Goal: Communication & Community: Participate in discussion

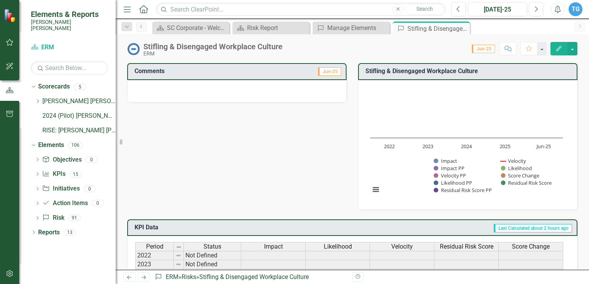
click at [243, 90] on div at bounding box center [236, 91] width 219 height 22
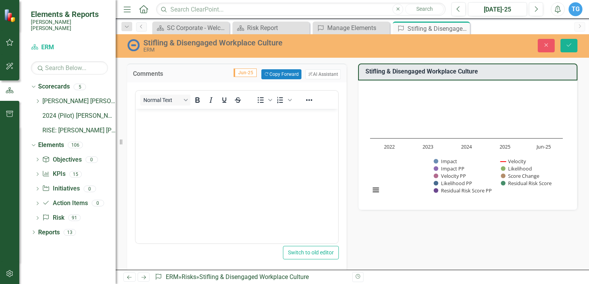
click at [157, 116] on p "Rich Text Area. Press ALT-0 for help." at bounding box center [237, 115] width 198 height 9
click at [311, 75] on button "ClearPoint AI AI Assistant" at bounding box center [322, 74] width 35 height 10
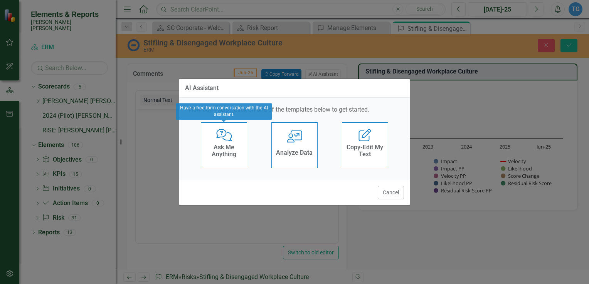
click at [237, 152] on h4 "Ask Me Anything" at bounding box center [224, 150] width 38 height 13
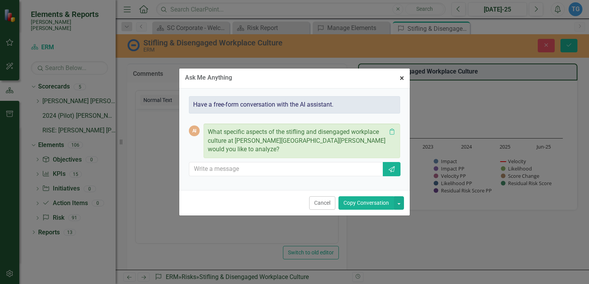
click at [402, 81] on span "×" at bounding box center [402, 78] width 4 height 9
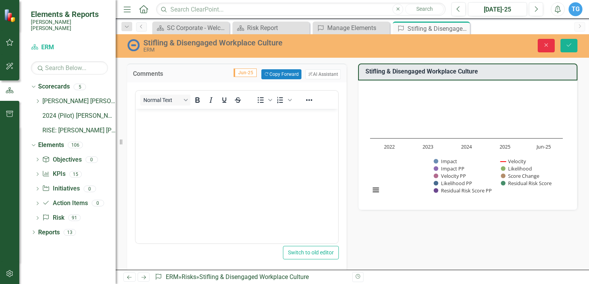
click at [545, 41] on button "Close" at bounding box center [546, 45] width 17 height 13
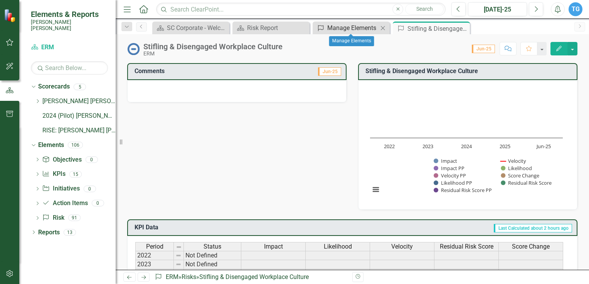
click at [357, 27] on div "Manage Elements" at bounding box center [352, 28] width 51 height 10
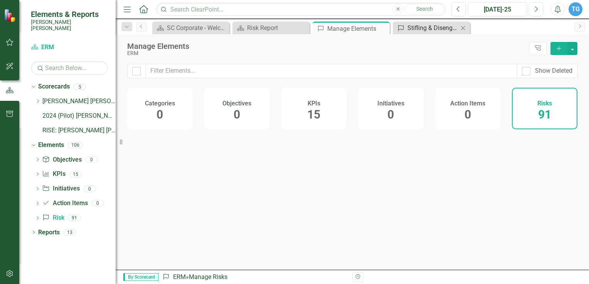
click at [421, 26] on div "Stifling & Disengaged Workplace Culture" at bounding box center [432, 28] width 51 height 10
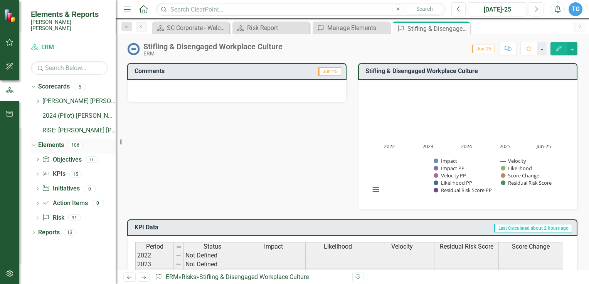
click at [32, 142] on icon "Dropdown" at bounding box center [32, 144] width 4 height 5
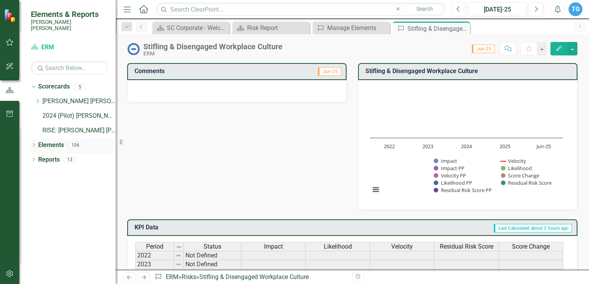
click at [32, 139] on div "Dropdown Elements 106" at bounding box center [73, 146] width 85 height 15
click at [35, 143] on div "Dropdown" at bounding box center [33, 146] width 5 height 7
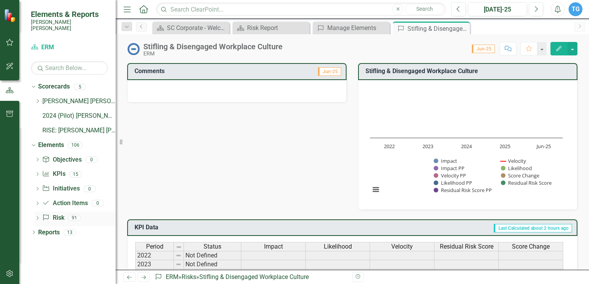
click at [60, 214] on link "Risk Risk" at bounding box center [53, 218] width 22 height 9
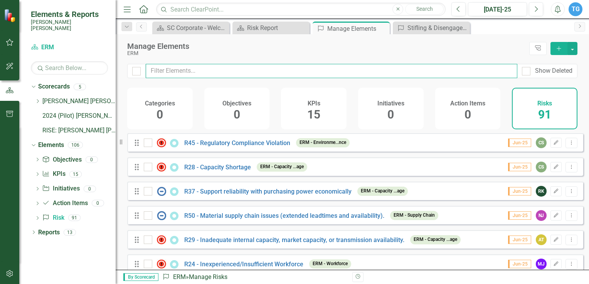
click at [184, 72] on input "text" at bounding box center [331, 71] width 371 height 14
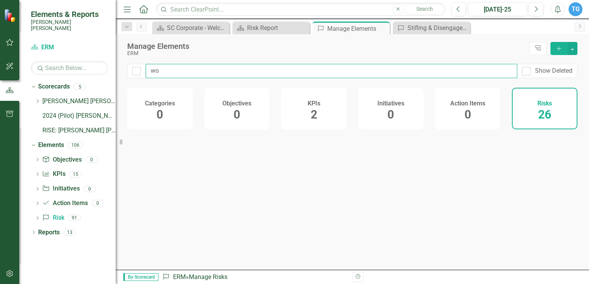
type input "wor"
checkbox input "false"
type input "work"
checkbox input "false"
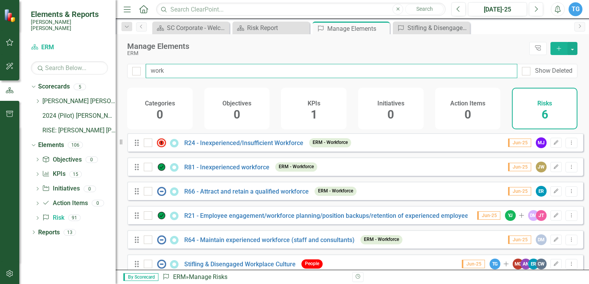
type input "wor"
checkbox input "false"
type input "wo"
checkbox input "false"
type input "w"
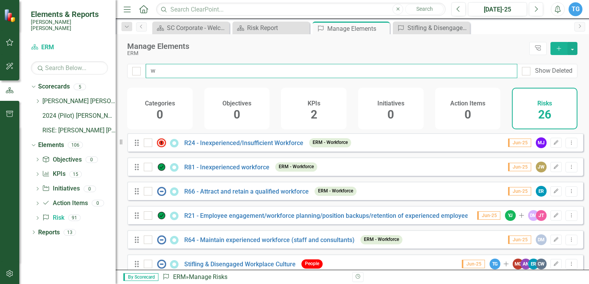
checkbox input "false"
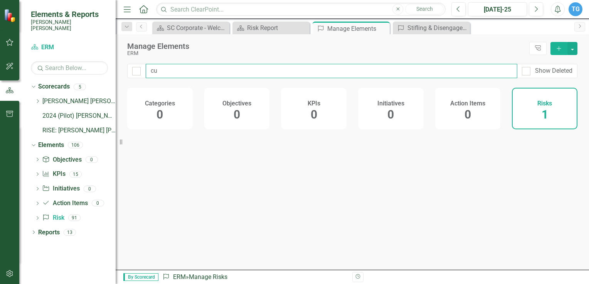
type input "cul"
checkbox input "false"
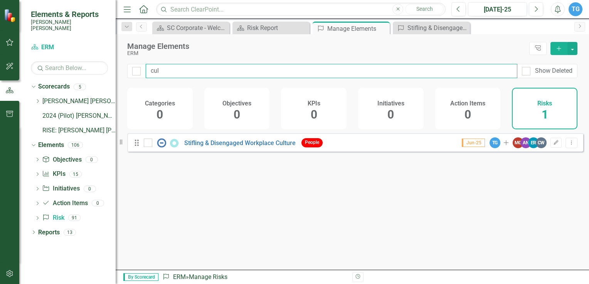
type input "cult"
checkbox input "false"
type input "cultu"
checkbox input "false"
type input "cultur"
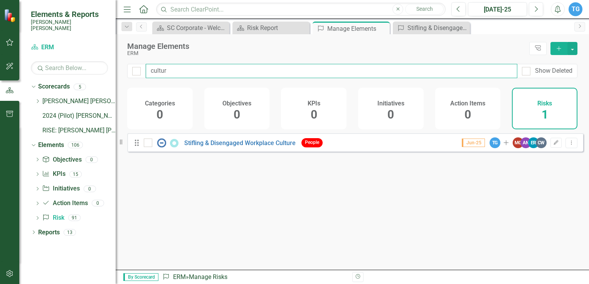
checkbox input "false"
type input "culture"
checkbox input "false"
type input "culture"
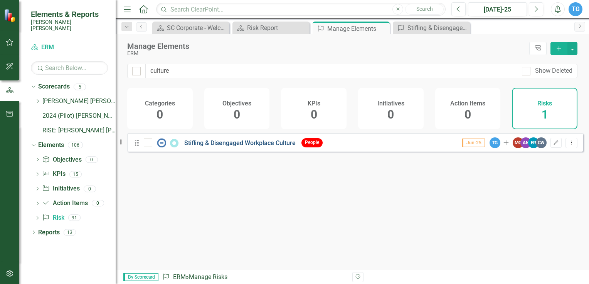
click at [206, 147] on link "Stifling & Disengaged Workplace Culture" at bounding box center [239, 143] width 111 height 7
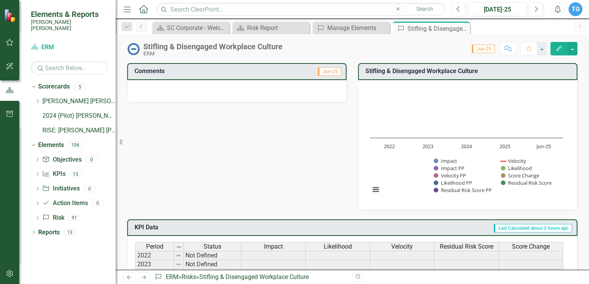
click at [167, 89] on div at bounding box center [236, 91] width 219 height 22
click at [225, 94] on div at bounding box center [236, 91] width 219 height 22
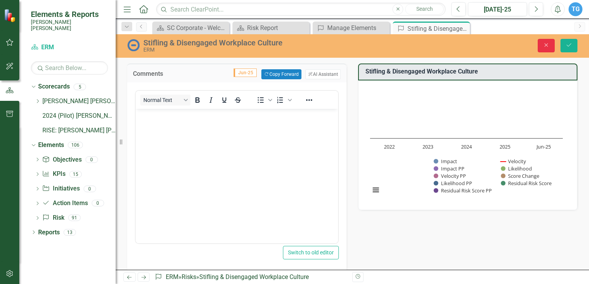
click at [545, 40] on button "Close" at bounding box center [546, 45] width 17 height 13
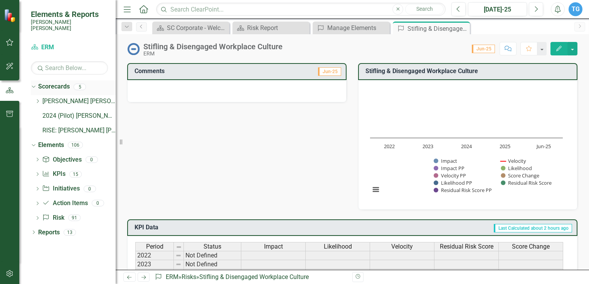
click at [40, 82] on link "Scorecards" at bounding box center [54, 86] width 32 height 9
click at [34, 84] on icon "Dropdown" at bounding box center [32, 86] width 4 height 5
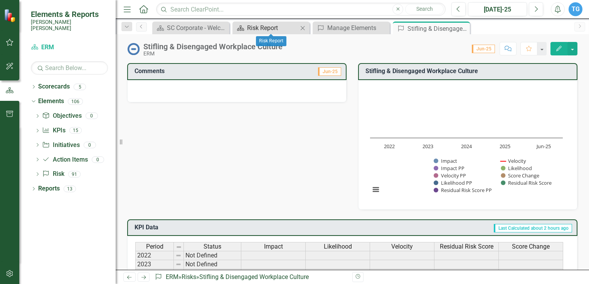
click at [257, 25] on div "Risk Report" at bounding box center [272, 28] width 51 height 10
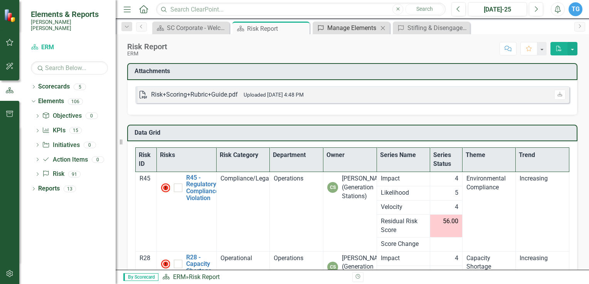
click at [326, 25] on link "Risk Manage Elements" at bounding box center [346, 28] width 64 height 10
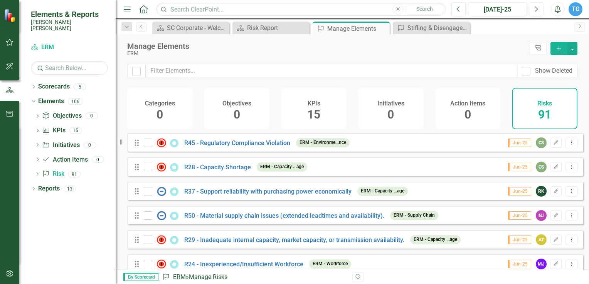
click at [327, 174] on div "Drag R28 - Capacity Shortage ERM - Capacity ...age Jun-25 CS Edit Dropdown Menu" at bounding box center [355, 167] width 456 height 18
click at [214, 169] on link "R28 - Capacity Shortage" at bounding box center [217, 167] width 67 height 7
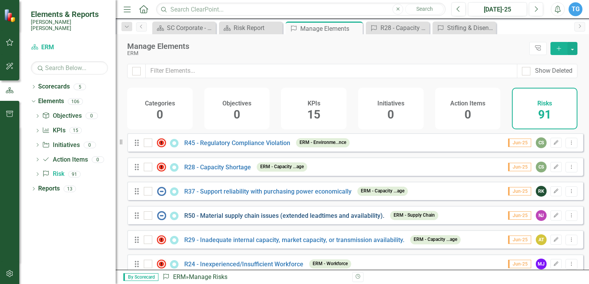
click at [277, 220] on link "R50 - Material supply chain issues (extended leadtimes and availability)." at bounding box center [284, 215] width 200 height 7
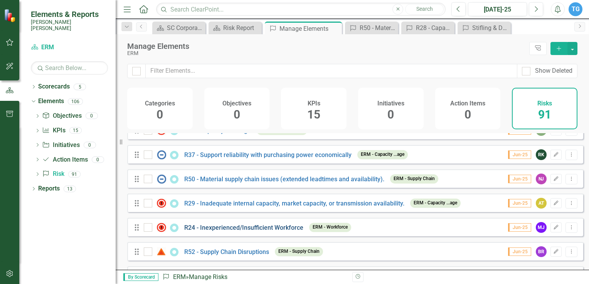
scroll to position [77, 0]
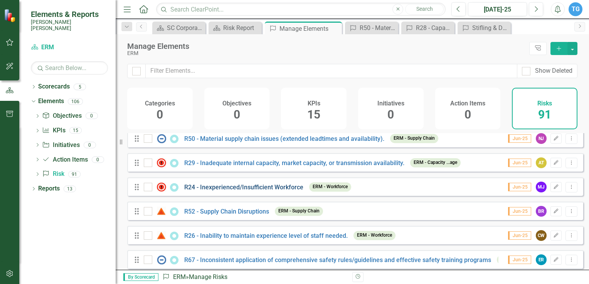
click at [247, 190] on link "R24 - Inexperienced/Insufficient Workforce" at bounding box center [243, 187] width 119 height 7
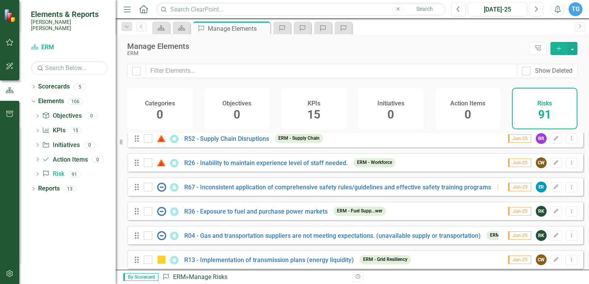
scroll to position [154, 0]
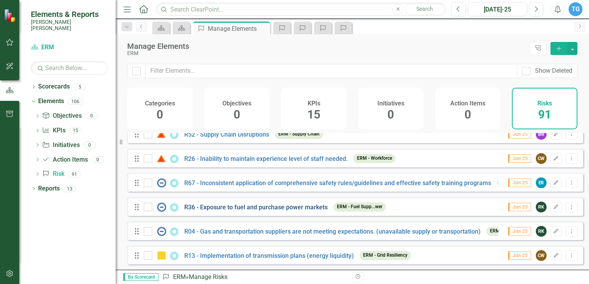
click at [245, 211] on link "R36 - Exposure to fuel and purchase power markets" at bounding box center [255, 207] width 143 height 7
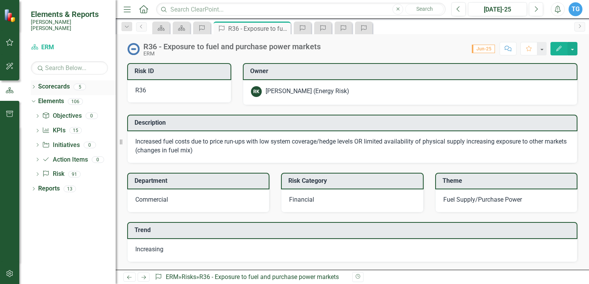
click at [42, 84] on link "Scorecards" at bounding box center [54, 86] width 32 height 9
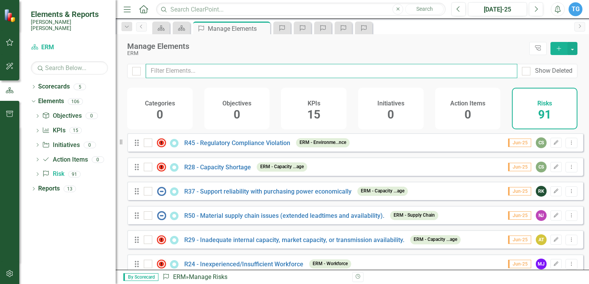
click at [176, 72] on input "text" at bounding box center [331, 71] width 371 height 14
type input "wo"
checkbox input "false"
type input "wor"
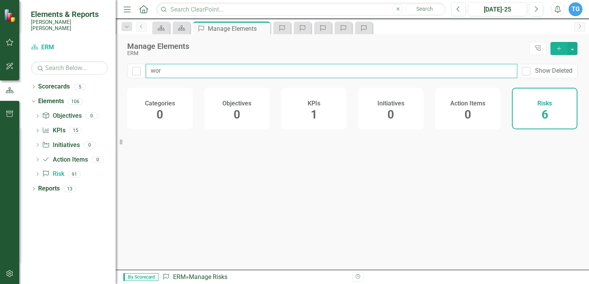
checkbox input "false"
type input "work"
checkbox input "false"
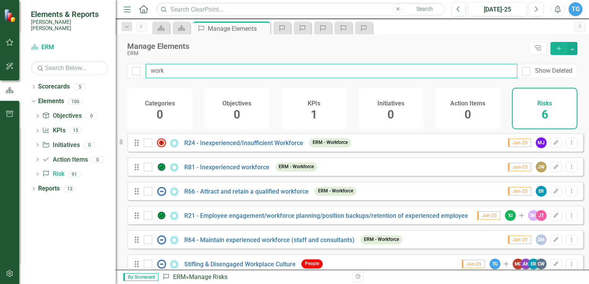
type input "workp"
checkbox input "false"
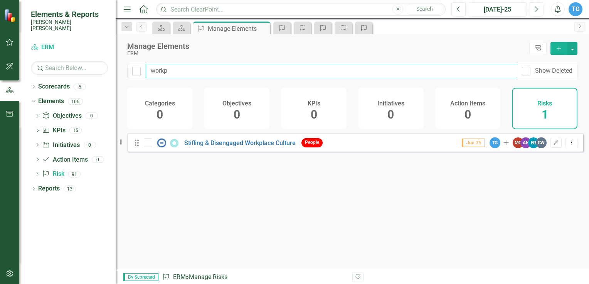
type input "workpl"
checkbox input "false"
type input "workpla"
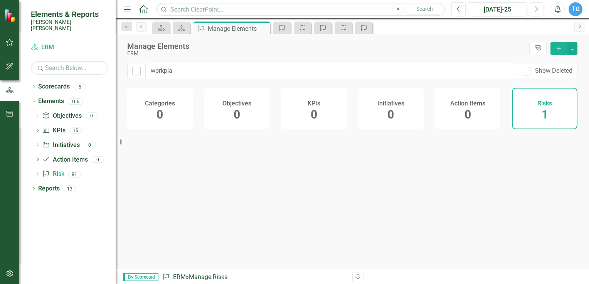
checkbox input "false"
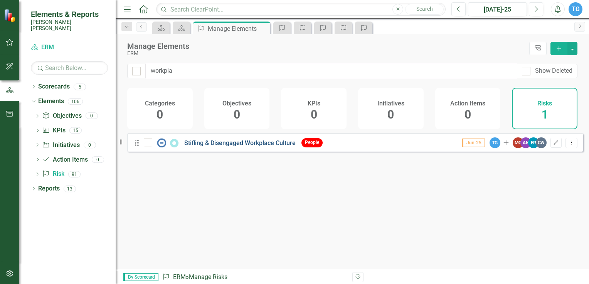
type input "workpla"
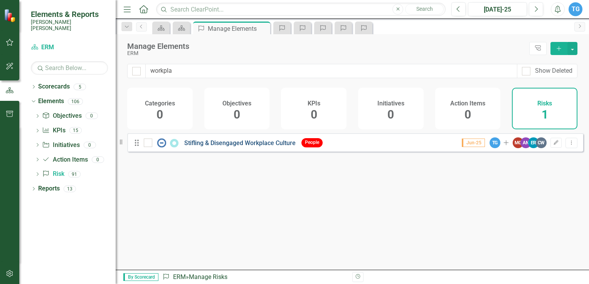
click at [195, 147] on link "Stifling & Disengaged Workplace Culture" at bounding box center [239, 143] width 111 height 7
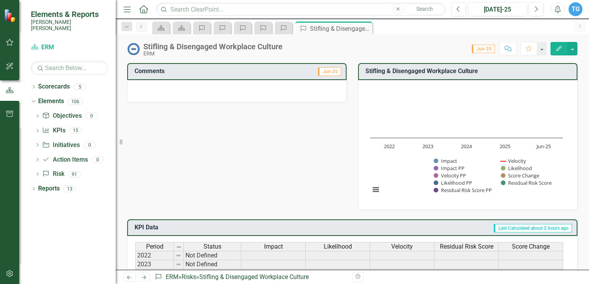
click at [189, 95] on div at bounding box center [236, 91] width 219 height 22
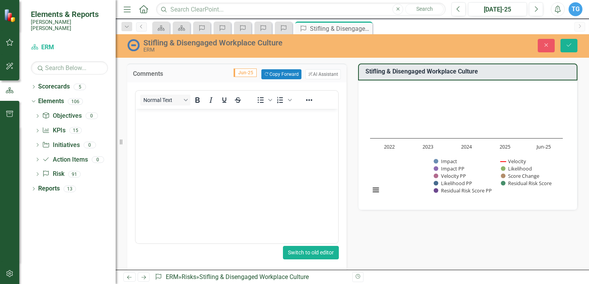
click at [311, 255] on button "Switch to old editor" at bounding box center [311, 252] width 56 height 13
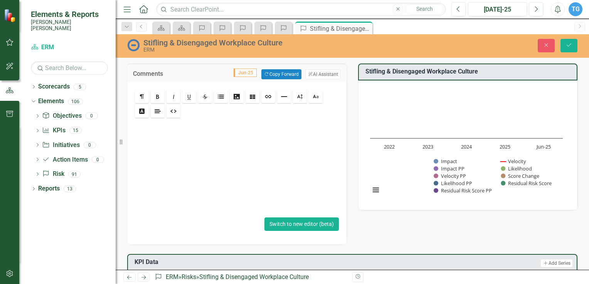
click at [296, 222] on button "Switch to new editor (beta)" at bounding box center [301, 224] width 74 height 13
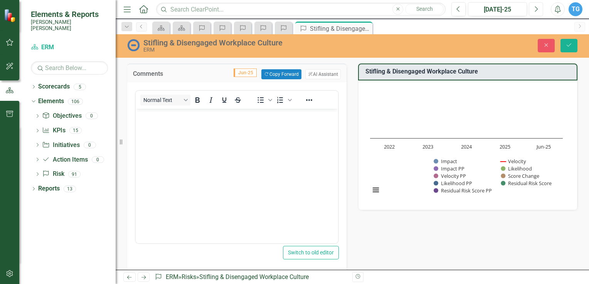
click at [535, 11] on icon "Next" at bounding box center [536, 9] width 4 height 7
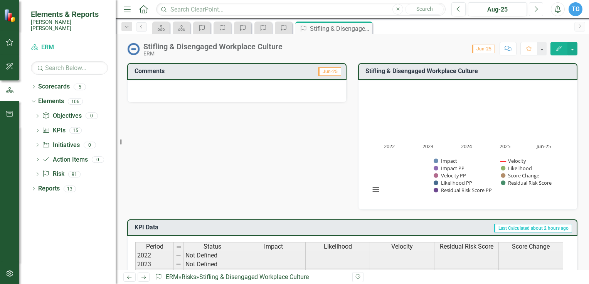
click at [535, 11] on icon "Next" at bounding box center [536, 9] width 4 height 7
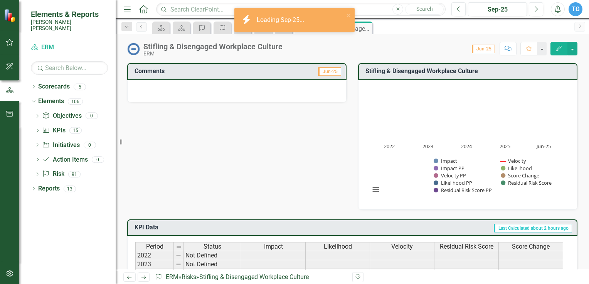
click at [467, 10] on div "Previous Sep-25 Next" at bounding box center [499, 9] width 96 height 14
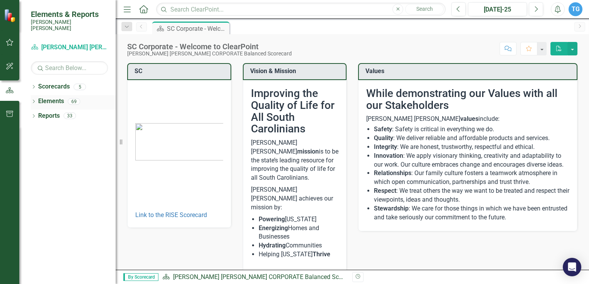
click at [32, 99] on div "Dropdown" at bounding box center [33, 102] width 5 height 7
click at [39, 43] on link "Scorecard Santee [PERSON_NAME] CORPORATE Balanced Scorecard" at bounding box center [69, 47] width 77 height 9
click at [73, 43] on link "Scorecard Santee [PERSON_NAME] CORPORATE Balanced Scorecard" at bounding box center [69, 47] width 77 height 9
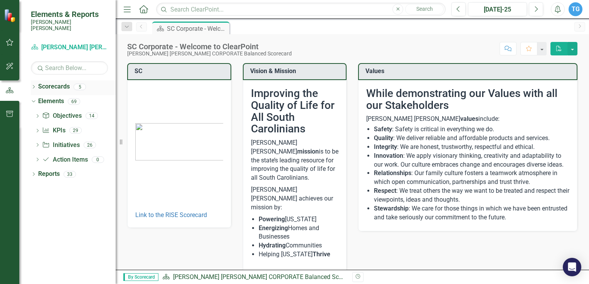
click at [34, 86] on icon "Dropdown" at bounding box center [33, 88] width 5 height 4
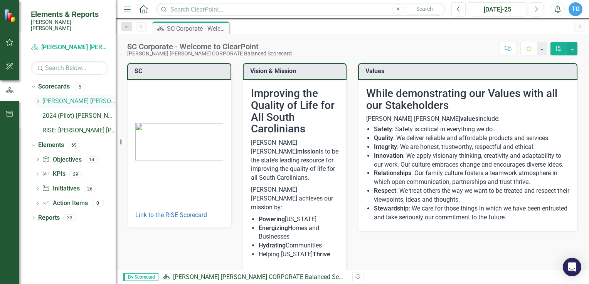
click at [64, 97] on link "[PERSON_NAME] [PERSON_NAME] CORPORATE Balanced Scorecard" at bounding box center [78, 101] width 73 height 9
click at [34, 142] on icon "Dropdown" at bounding box center [32, 144] width 4 height 5
click at [34, 143] on icon at bounding box center [34, 144] width 2 height 3
click at [39, 202] on icon "Dropdown" at bounding box center [37, 204] width 5 height 4
click at [60, 43] on link "Scorecard Santee [PERSON_NAME] CORPORATE Balanced Scorecard" at bounding box center [69, 47] width 77 height 9
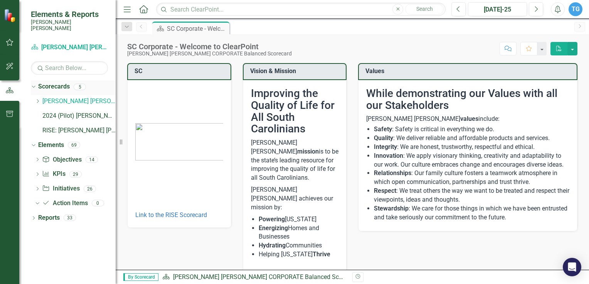
click at [47, 83] on link "Scorecards" at bounding box center [54, 86] width 32 height 9
click at [8, 40] on icon "button" at bounding box center [10, 42] width 8 height 6
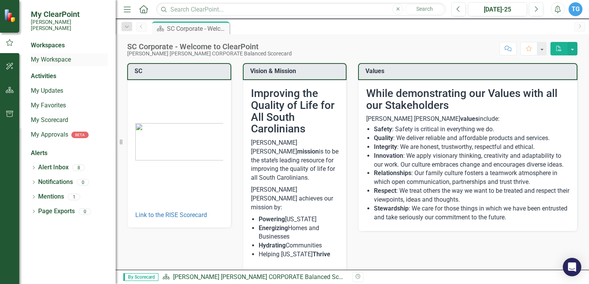
click at [54, 55] on link "My Workspace" at bounding box center [69, 59] width 77 height 9
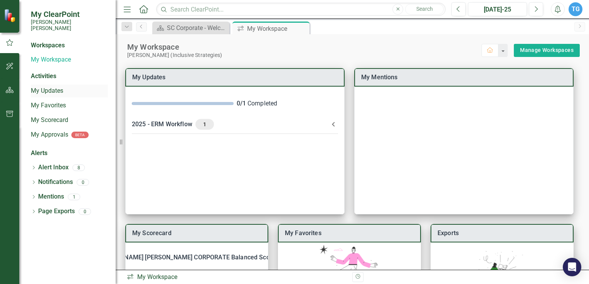
click at [33, 87] on link "My Updates" at bounding box center [69, 91] width 77 height 9
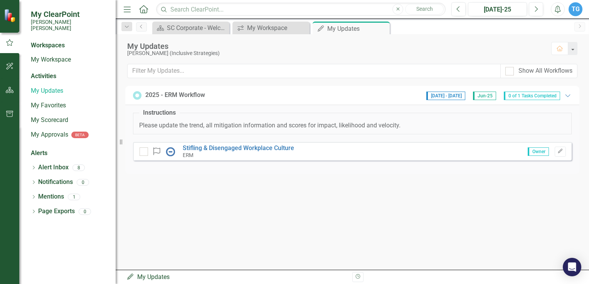
click at [169, 95] on div "2025 - ERM Workflow" at bounding box center [175, 95] width 60 height 9
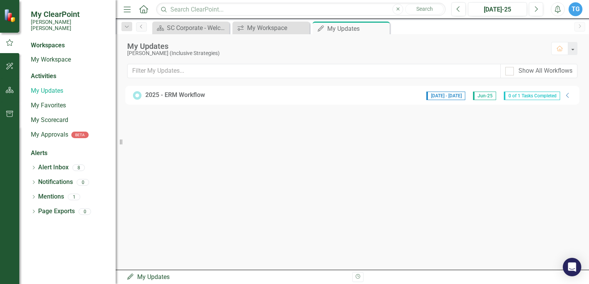
click at [169, 95] on div "2025 - ERM Workflow" at bounding box center [175, 95] width 60 height 9
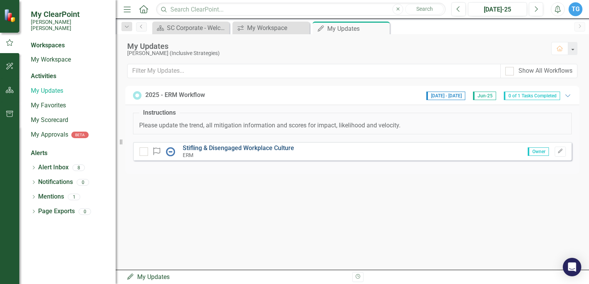
click at [195, 147] on link "Stifling & Disengaged Workplace Culture" at bounding box center [238, 148] width 111 height 7
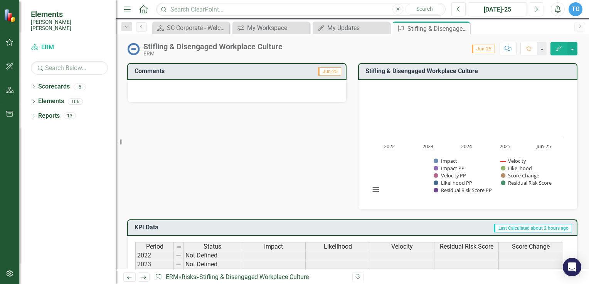
click at [228, 89] on div at bounding box center [236, 91] width 219 height 22
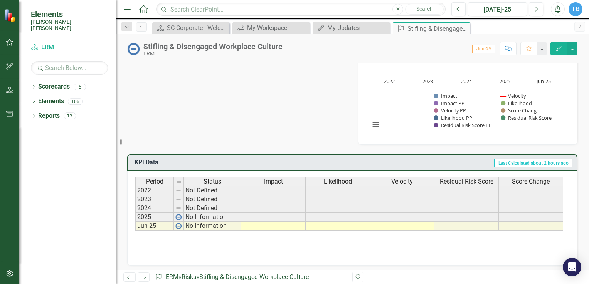
scroll to position [67, 0]
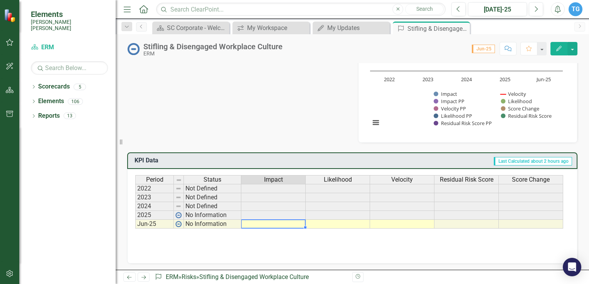
click at [259, 224] on td at bounding box center [273, 224] width 64 height 9
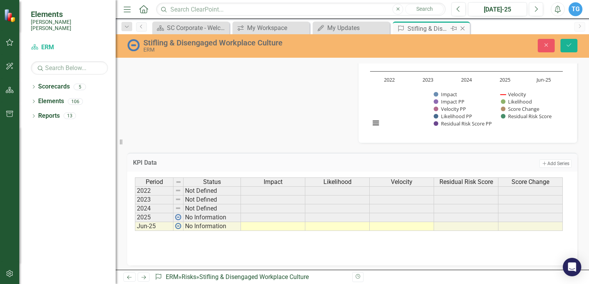
click at [434, 26] on div "Stifling & Disengaged Workplace Culture" at bounding box center [427, 29] width 41 height 10
click at [547, 44] on icon "Close" at bounding box center [546, 44] width 7 height 5
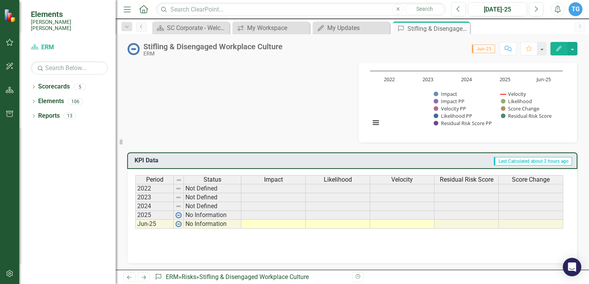
click at [562, 50] on icon "Edit" at bounding box center [558, 48] width 7 height 5
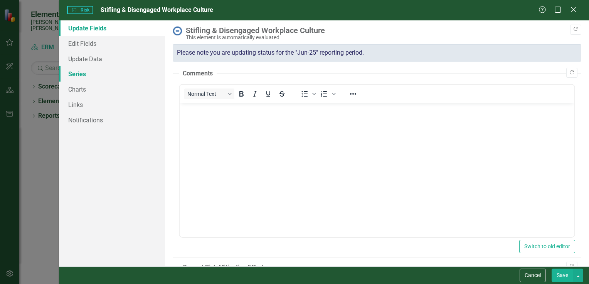
scroll to position [0, 0]
click at [82, 43] on link "Edit Fields" at bounding box center [112, 43] width 106 height 15
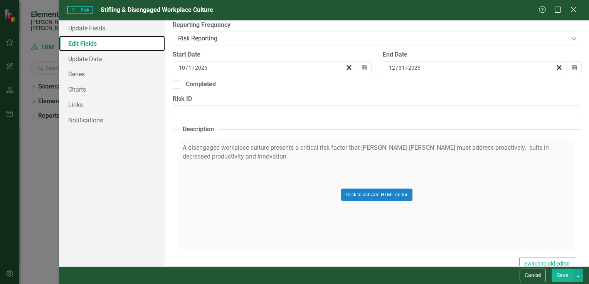
scroll to position [231, 0]
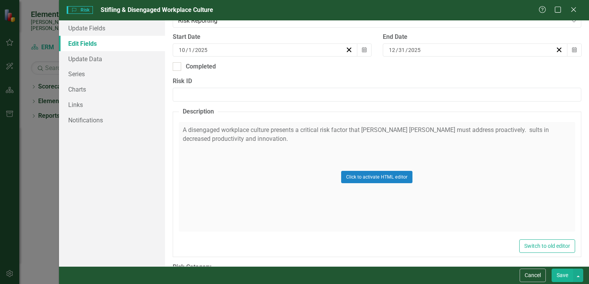
click at [267, 129] on div "Click to activate HTML editor" at bounding box center [377, 177] width 396 height 110
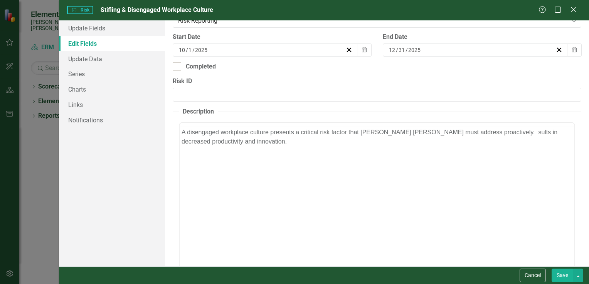
scroll to position [0, 0]
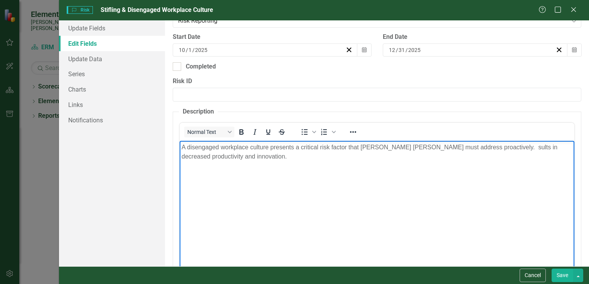
click at [248, 153] on p "A disengaged workplace culture presents a critical risk factor that [PERSON_NAM…" at bounding box center [376, 152] width 391 height 18
click at [272, 148] on p "A disengaged workplace culture presents a critical risk factor that [PERSON_NAM…" at bounding box center [376, 152] width 391 height 18
click at [289, 147] on p "Employees in a disengaged workplace often feel disconnected from their roles an…" at bounding box center [376, 152] width 391 height 18
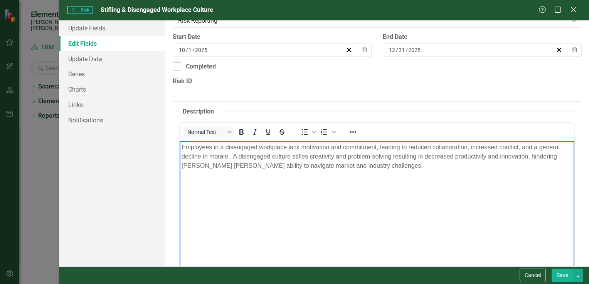
click at [369, 166] on p "Employees in a disengaged workplace lack motivation and commitment, leading to …" at bounding box center [376, 157] width 391 height 28
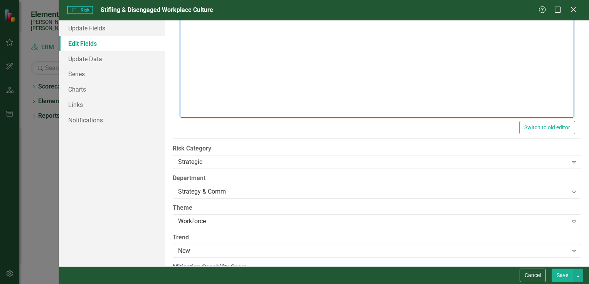
scroll to position [419, 0]
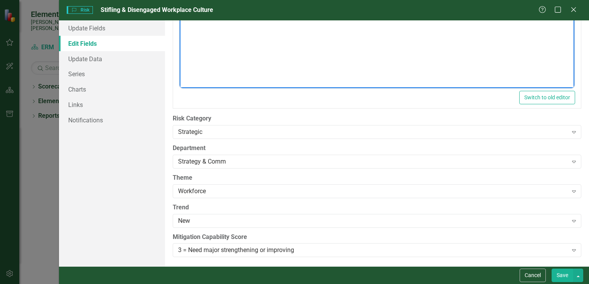
click at [565, 275] on button "Save" at bounding box center [562, 275] width 22 height 13
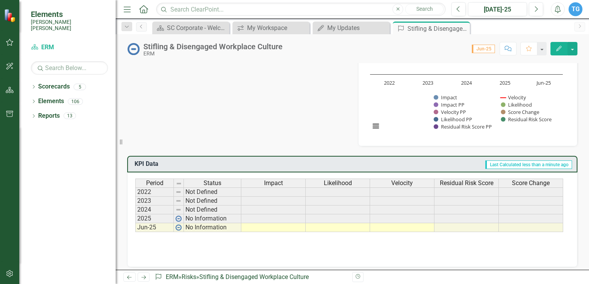
scroll to position [67, 0]
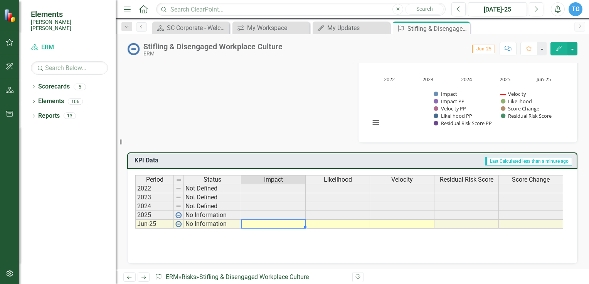
click at [262, 221] on td at bounding box center [273, 224] width 64 height 9
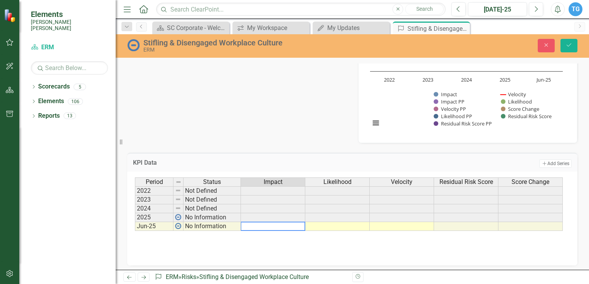
type textarea "3"
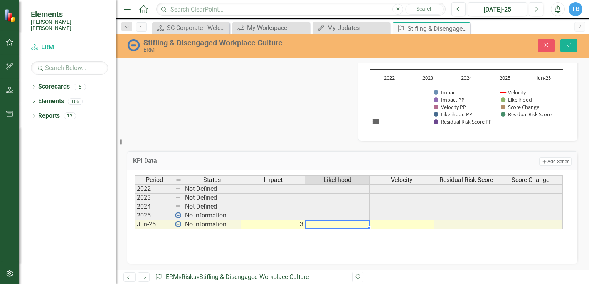
scroll to position [69, 0]
type textarea "3"
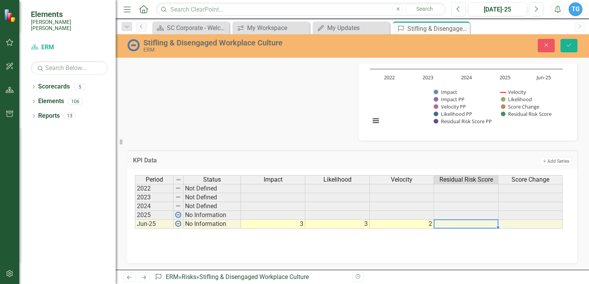
type textarea "2"
click at [521, 223] on td at bounding box center [530, 224] width 64 height 9
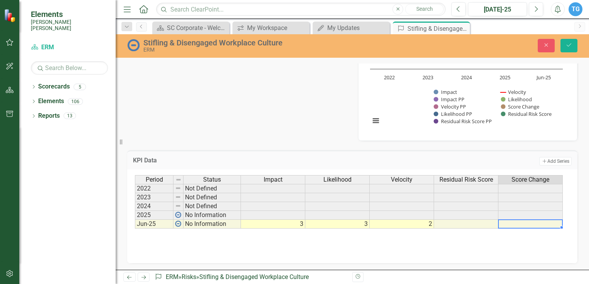
click at [446, 221] on td at bounding box center [466, 224] width 64 height 9
click at [571, 45] on icon "Save" at bounding box center [568, 44] width 7 height 5
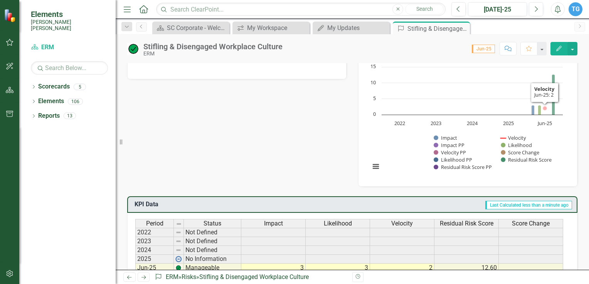
scroll to position [67, 0]
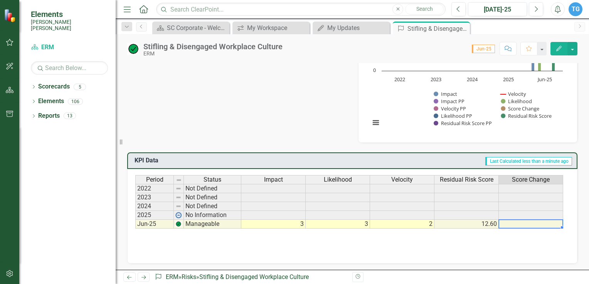
click at [511, 223] on td at bounding box center [531, 224] width 64 height 9
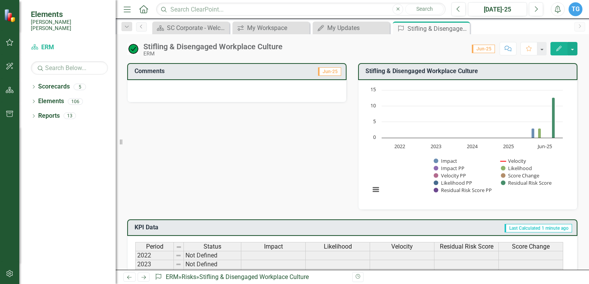
click at [132, 48] on img at bounding box center [133, 49] width 12 height 12
click at [126, 25] on icon "Dropdown" at bounding box center [126, 26] width 7 height 5
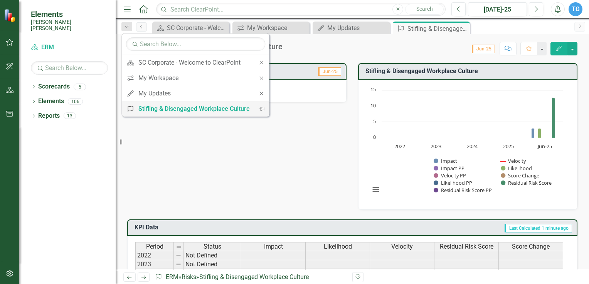
click at [182, 106] on div "Stifling & Disengaged Workplace Culture" at bounding box center [193, 109] width 111 height 10
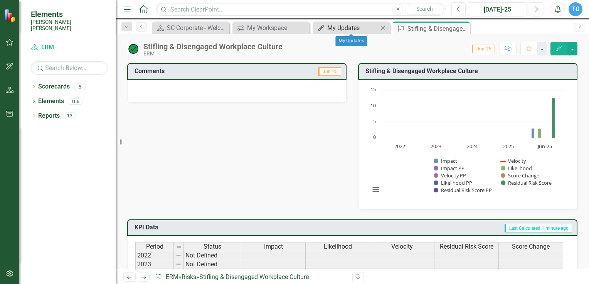
click at [322, 30] on icon "My Updates" at bounding box center [321, 28] width 8 height 6
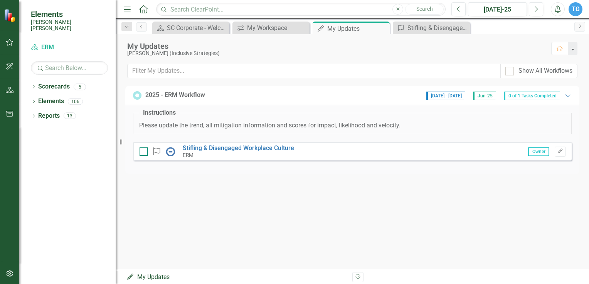
click at [143, 150] on input "checkbox" at bounding box center [142, 150] width 5 height 5
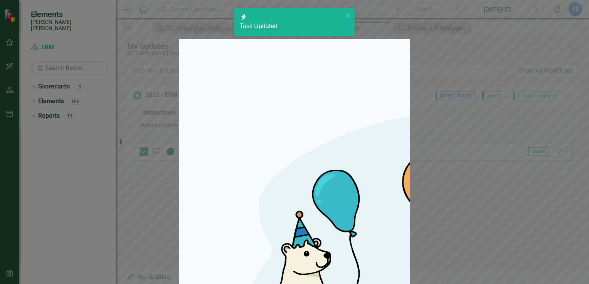
checkbox input "true"
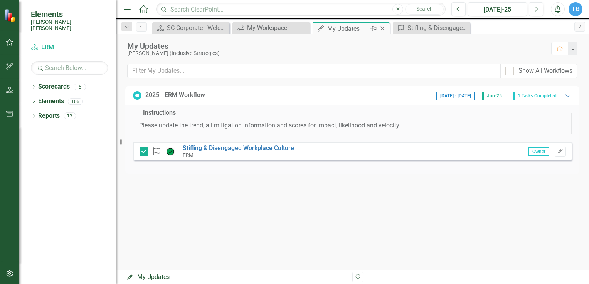
click at [371, 28] on icon "Pin" at bounding box center [373, 29] width 6 height 8
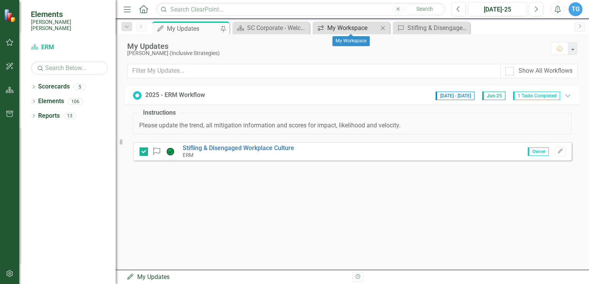
click at [345, 27] on div "My Workspace" at bounding box center [352, 28] width 51 height 10
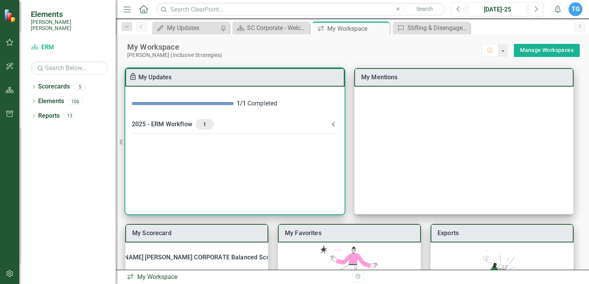
drag, startPoint x: 232, startPoint y: 80, endPoint x: 194, endPoint y: 163, distance: 90.7
click at [194, 163] on div "1 / 1 Completed 2025 - ERM Workflow 1 Please update the trend, all mitigation i…" at bounding box center [234, 151] width 219 height 128
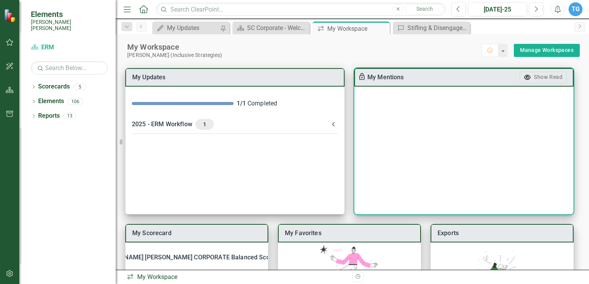
click at [399, 113] on div at bounding box center [463, 151] width 219 height 128
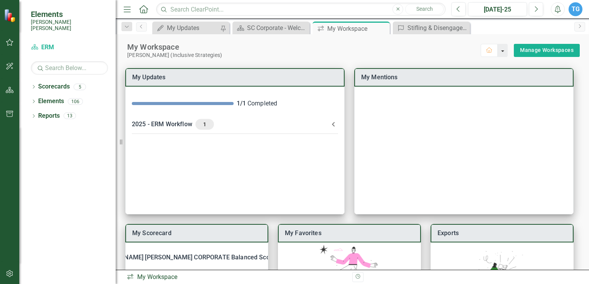
click at [498, 50] on button "button" at bounding box center [503, 50] width 10 height 13
click at [291, 30] on div "SC Corporate - Welcome to ClearPoint" at bounding box center [272, 28] width 51 height 10
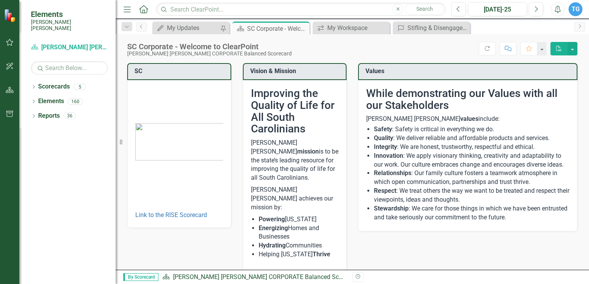
click at [30, 94] on div "Dropdown Scorecards 5 Dropdown [PERSON_NAME] [PERSON_NAME] CORPORATE Balanced S…" at bounding box center [67, 183] width 96 height 204
click at [36, 100] on icon "Dropdown" at bounding box center [33, 102] width 5 height 4
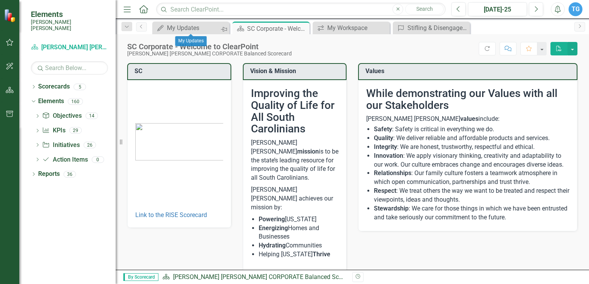
click at [222, 30] on icon "Pin" at bounding box center [224, 29] width 6 height 8
click at [182, 29] on div "My Updates" at bounding box center [192, 28] width 51 height 10
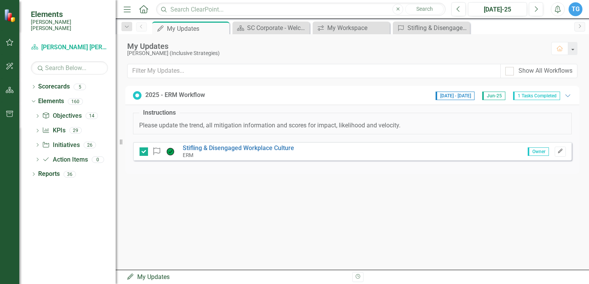
click at [561, 150] on icon "Edit" at bounding box center [560, 151] width 6 height 5
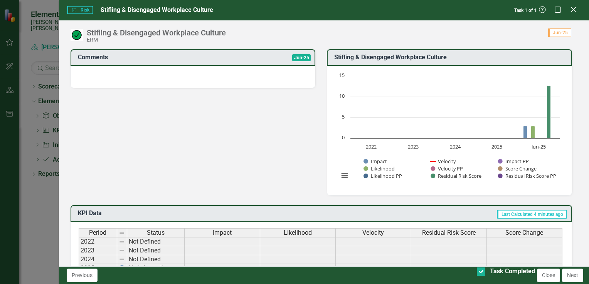
click at [573, 8] on icon "Close" at bounding box center [573, 9] width 10 height 7
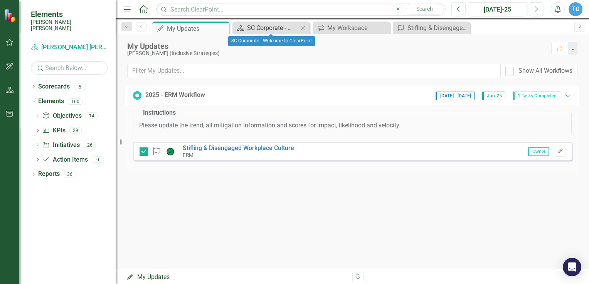
click at [276, 27] on div "SC Corporate - Welcome to ClearPoint" at bounding box center [272, 28] width 51 height 10
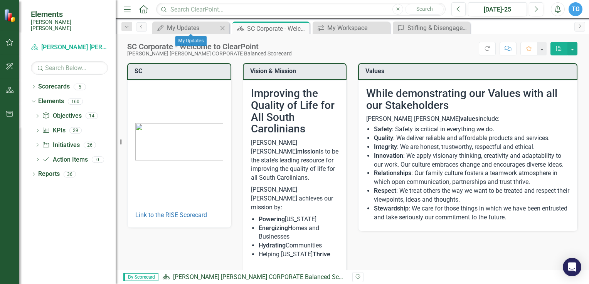
click at [218, 30] on div "Close" at bounding box center [223, 28] width 10 height 10
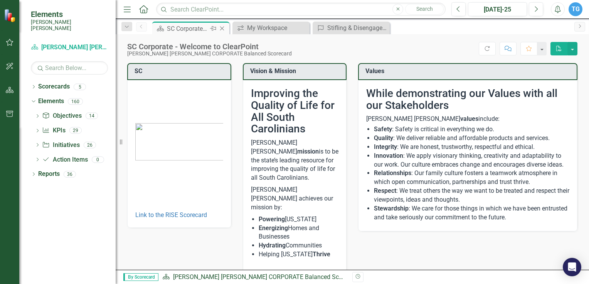
click at [179, 28] on div "SC Corporate - Welcome to ClearPoint" at bounding box center [187, 29] width 41 height 10
click at [337, 28] on div "Stifling & Disengaged Workplace Culture" at bounding box center [352, 28] width 51 height 10
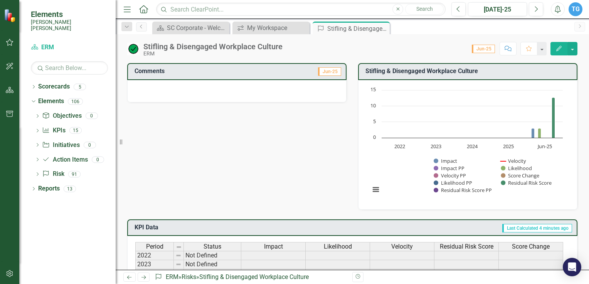
click at [507, 49] on icon "Comment" at bounding box center [507, 48] width 7 height 5
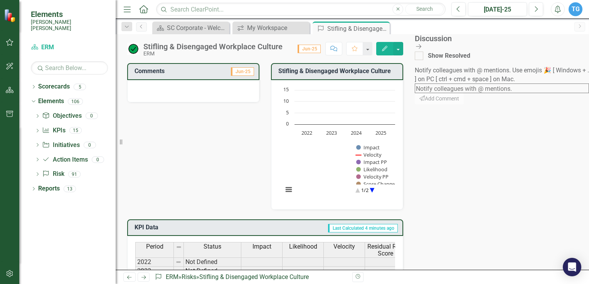
click at [493, 84] on textarea at bounding box center [502, 89] width 174 height 10
click at [148, 285] on span "[PERSON_NAME] (Risk Management)" at bounding box center [74, 288] width 148 height 7
click at [151, 285] on span "[PERSON_NAME] (Strategy & Communications)" at bounding box center [75, 288] width 151 height 7
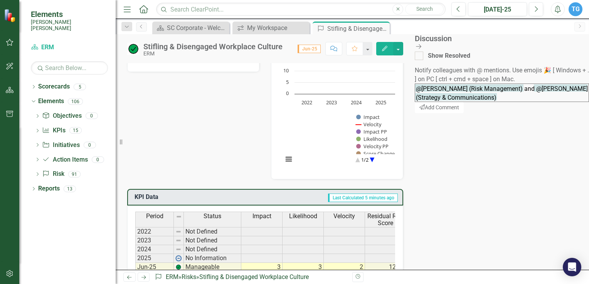
scroll to position [67, 0]
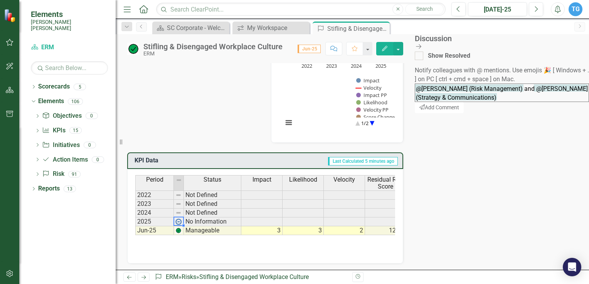
click at [193, 221] on td "No Information" at bounding box center [212, 222] width 57 height 9
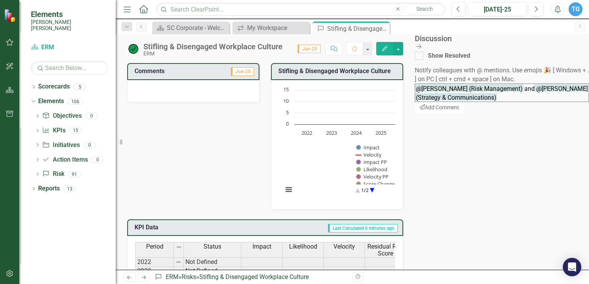
click at [536, 102] on textarea "@[PERSON_NAME] (Risk Management) and @[PERSON_NAME] (Strategy & Communications)" at bounding box center [502, 93] width 174 height 18
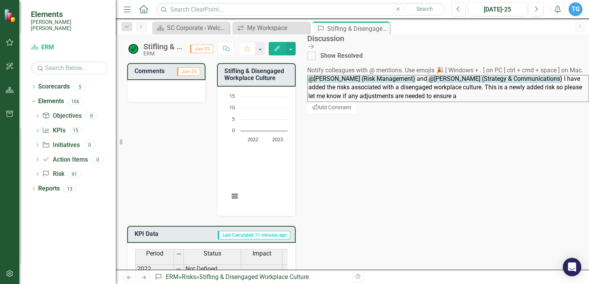
scroll to position [30, 0]
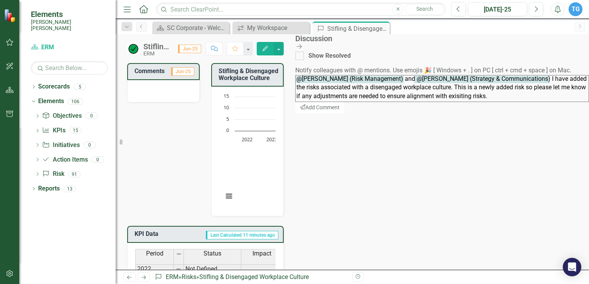
click at [536, 77] on textarea "@[PERSON_NAME] (Risk Management) and @[PERSON_NAME] (Strategy & Communications)…" at bounding box center [442, 88] width 294 height 27
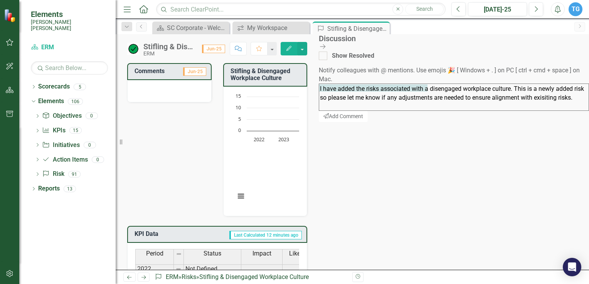
scroll to position [0, 0]
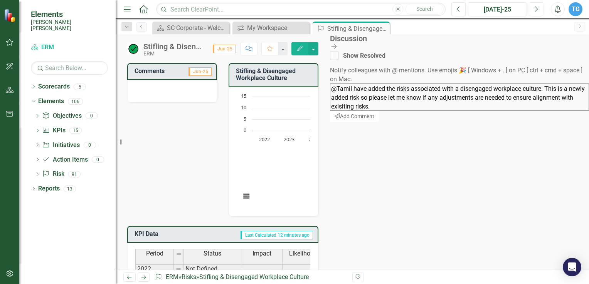
click at [148, 285] on span "[PERSON_NAME] (Risk Management)" at bounding box center [74, 288] width 148 height 7
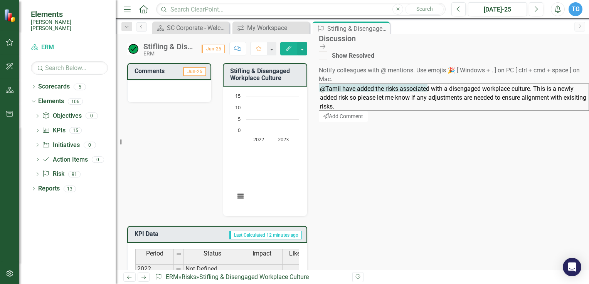
click at [538, 111] on textarea "@[PERSON_NAME] (Risk Management) I have added the risks associated with a disen…" at bounding box center [454, 97] width 270 height 27
click at [579, 111] on textarea "@[PERSON_NAME] (Risk Management) I have added the risks associated with a disen…" at bounding box center [454, 97] width 270 height 27
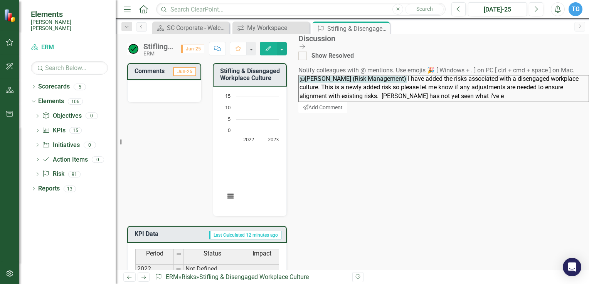
scroll to position [30, 0]
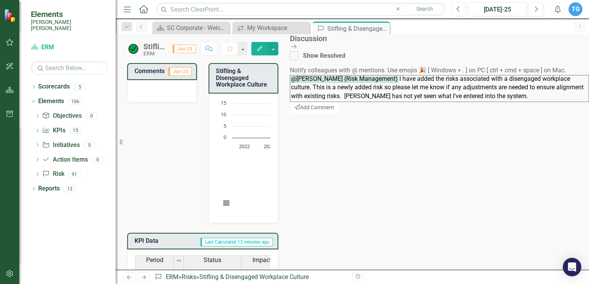
click at [560, 103] on textarea "@[PERSON_NAME] (Risk Management) I have added the risks associated with a disen…" at bounding box center [439, 88] width 299 height 27
drag, startPoint x: 556, startPoint y: 120, endPoint x: 565, endPoint y: 207, distance: 86.8
click at [556, 103] on textarea "@[PERSON_NAME] (Risk Management) I have added the risks associated with a disen…" at bounding box center [438, 88] width 299 height 27
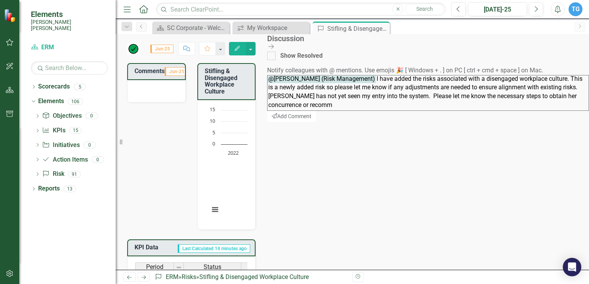
scroll to position [57, 0]
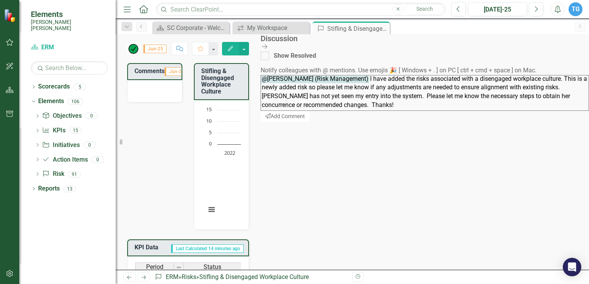
click at [484, 111] on textarea "@[PERSON_NAME] (Risk Management) I have added the risks associated with a disen…" at bounding box center [425, 93] width 328 height 36
type textarea "@[PERSON_NAME] (Risk Management) I have added the risks associated with a disen…"
click at [309, 123] on button "Send Add Comment" at bounding box center [284, 117] width 50 height 12
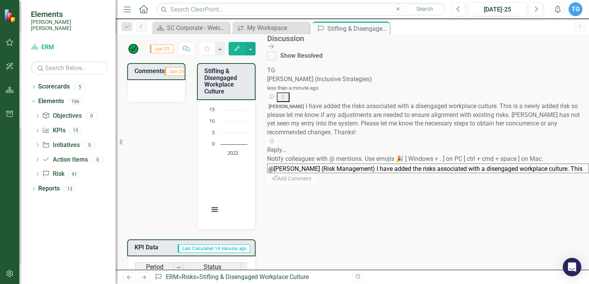
scroll to position [39, 0]
click at [543, 136] on span "[PERSON_NAME] I have added the risks associated with a disengaged workplace cul…" at bounding box center [423, 120] width 313 height 34
click at [286, 94] on icon "Dropdown Menu" at bounding box center [283, 96] width 7 height 5
click at [548, 88] on link "Edit Edit Comment" at bounding box center [543, 90] width 61 height 14
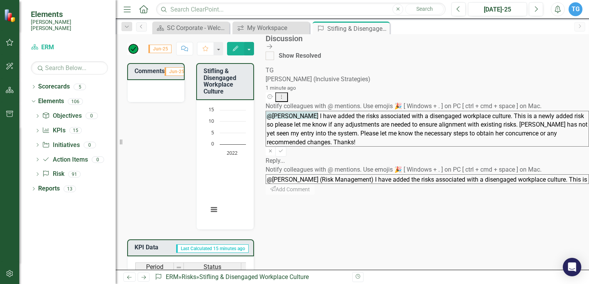
click at [536, 133] on textarea "@[PERSON_NAME] I have added the risks associated with a disengaged workplace cu…" at bounding box center [427, 129] width 323 height 36
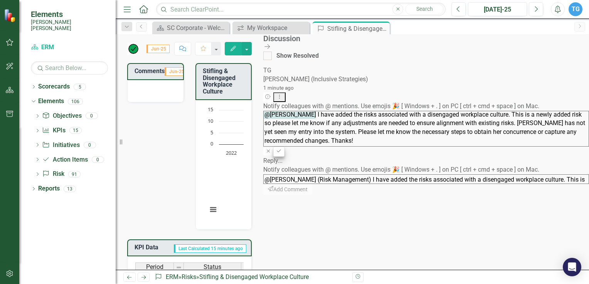
type textarea "@[PERSON_NAME] I have added the risks associated with a disengaged workplace cu…"
click at [282, 149] on icon "Save" at bounding box center [279, 151] width 6 height 5
